Goal: Navigation & Orientation: Find specific page/section

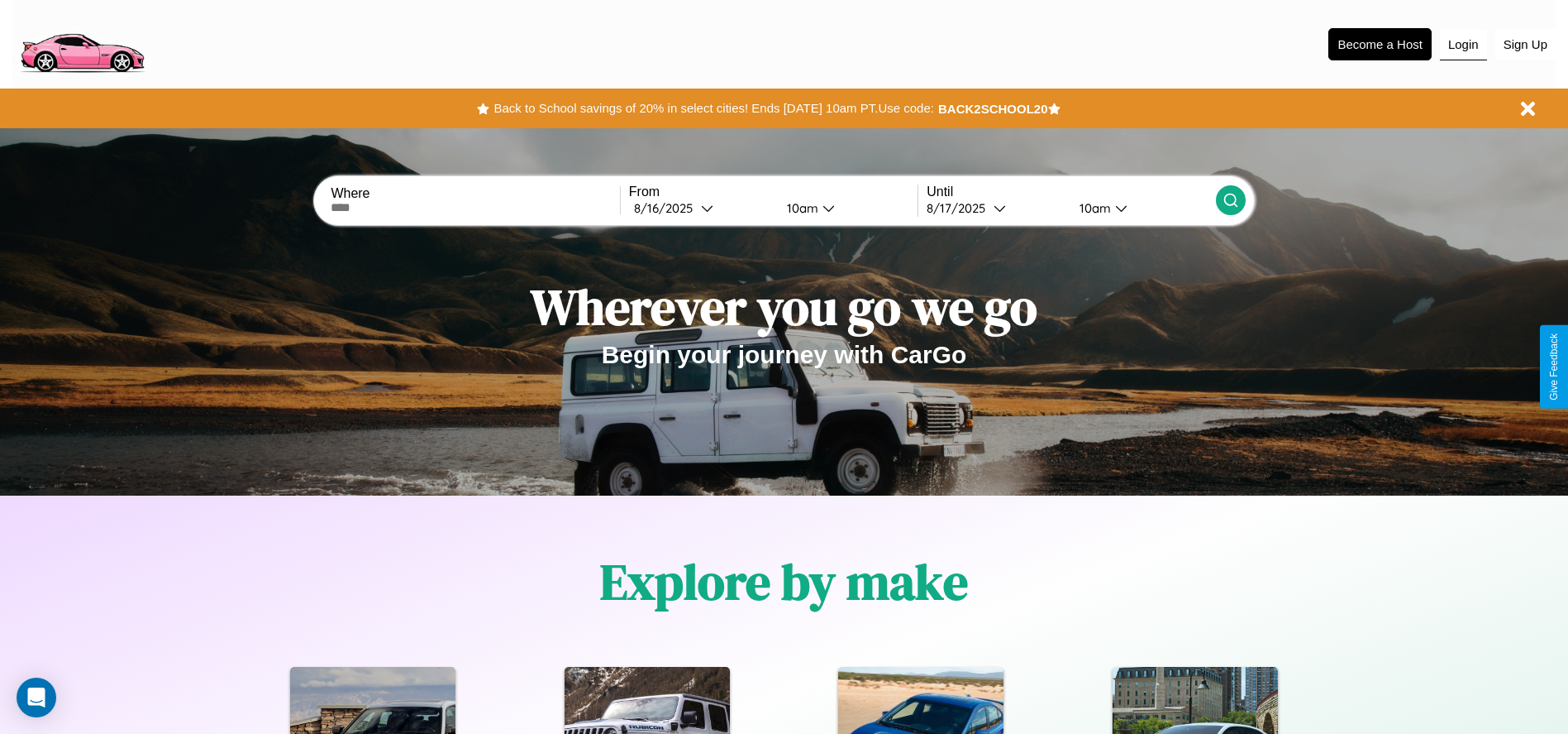
click at [1464, 43] on button "Login" at bounding box center [1464, 44] width 47 height 31
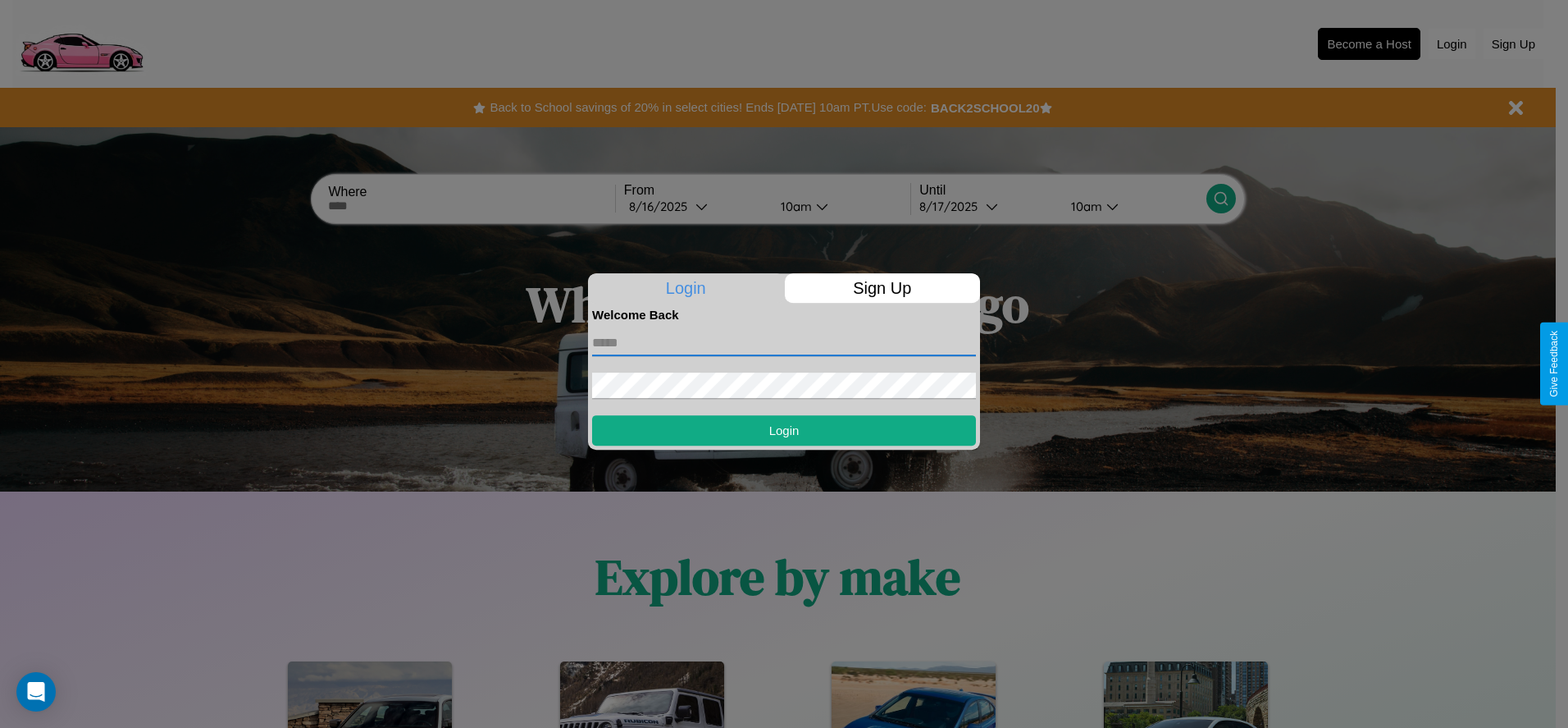
click at [784, 342] on input "text" at bounding box center [784, 342] width 384 height 26
type input "**********"
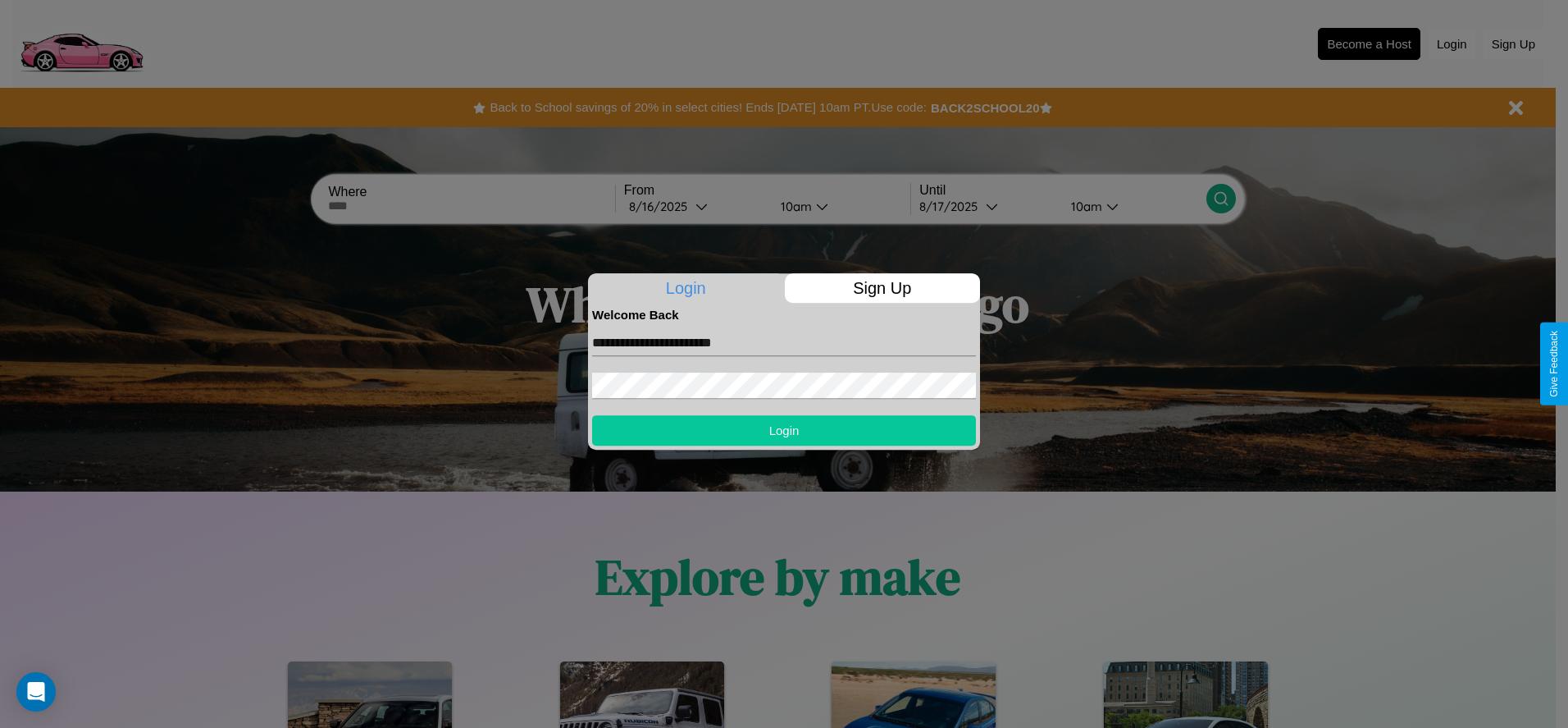
click at [784, 430] on button "Login" at bounding box center [784, 430] width 384 height 30
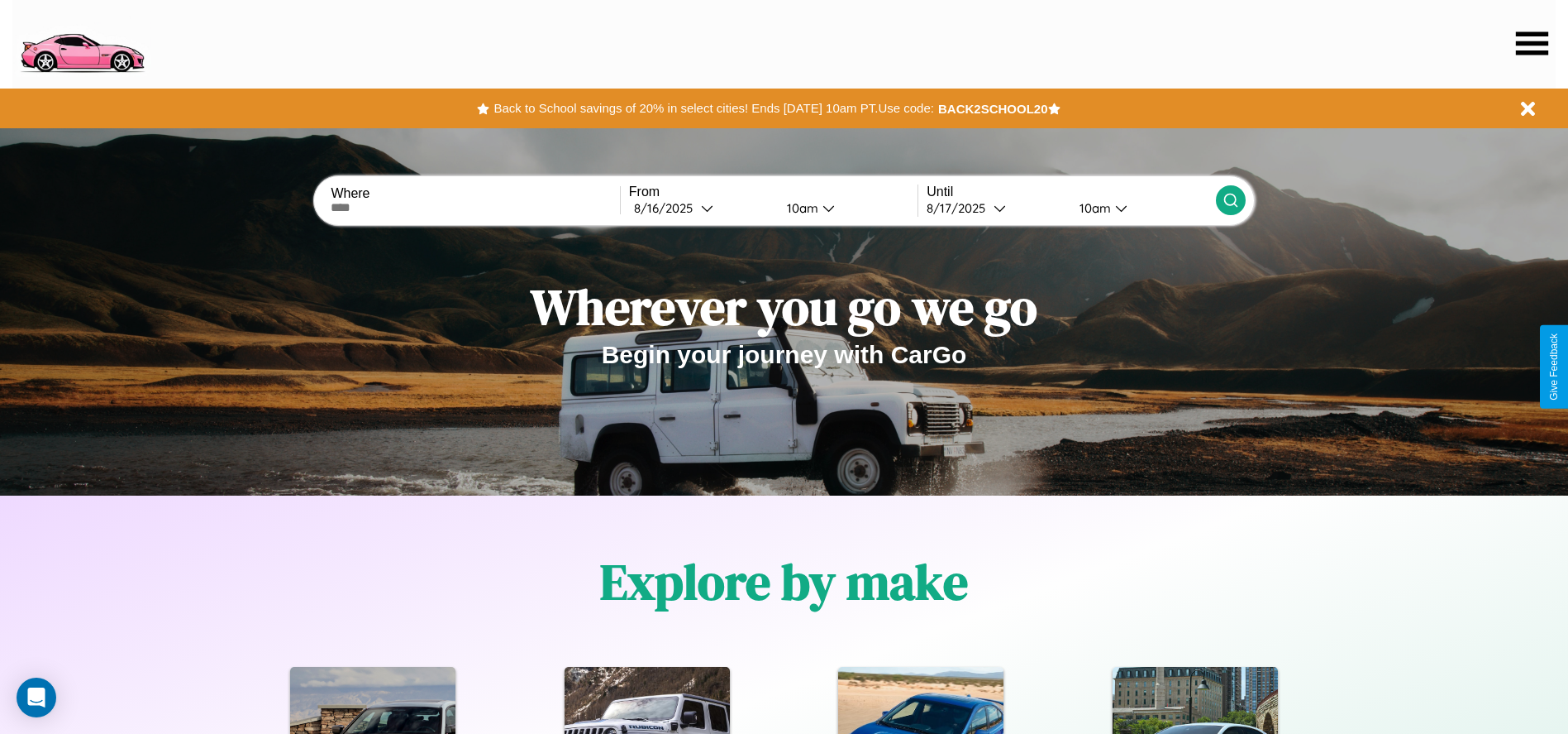
click at [1532, 43] on icon at bounding box center [1532, 43] width 32 height 23
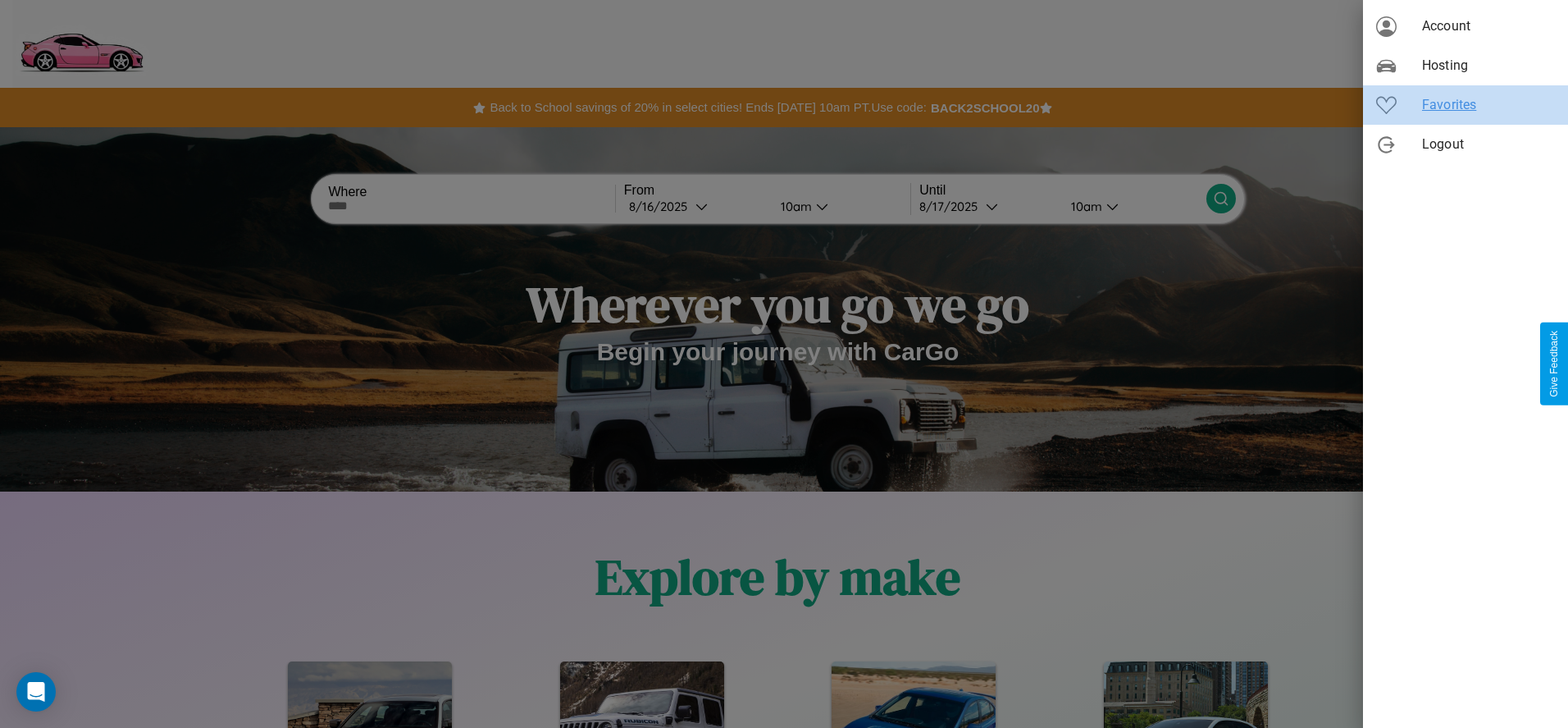
click at [1465, 105] on span "Favorites" at bounding box center [1488, 104] width 133 height 20
